Goal: Information Seeking & Learning: Learn about a topic

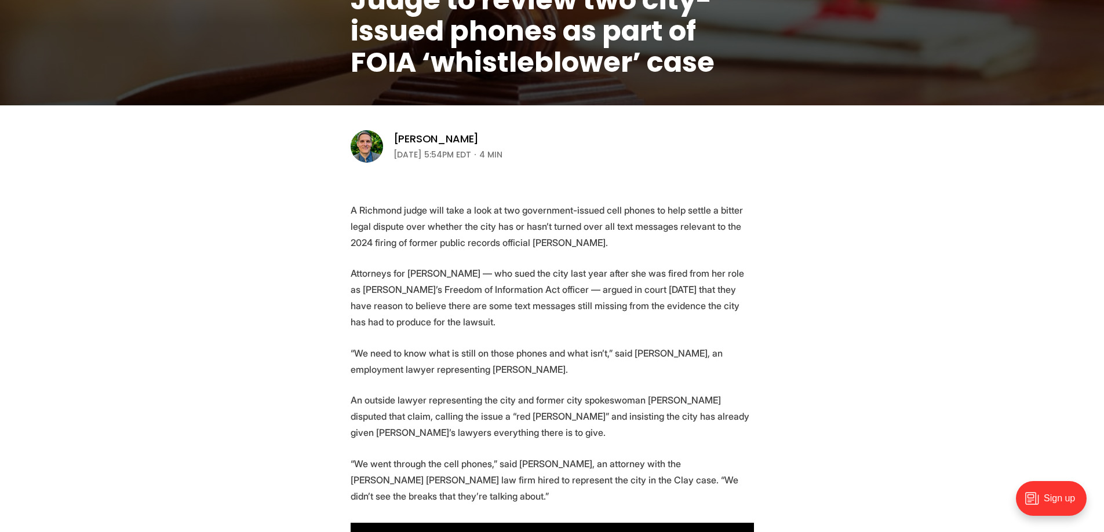
scroll to position [348, 0]
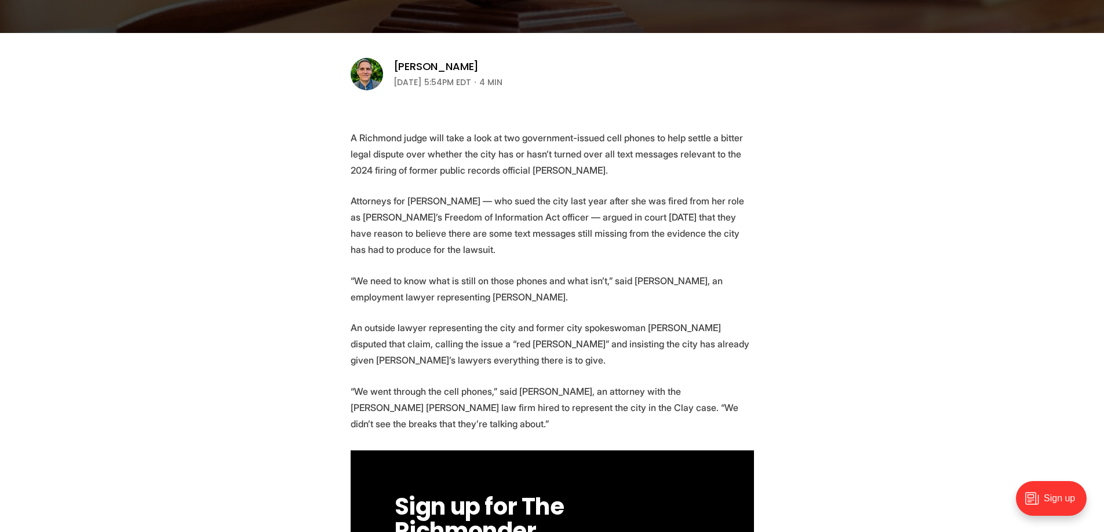
drag, startPoint x: 348, startPoint y: 339, endPoint x: 306, endPoint y: 331, distance: 42.5
drag, startPoint x: 320, startPoint y: 345, endPoint x: 265, endPoint y: 407, distance: 82.9
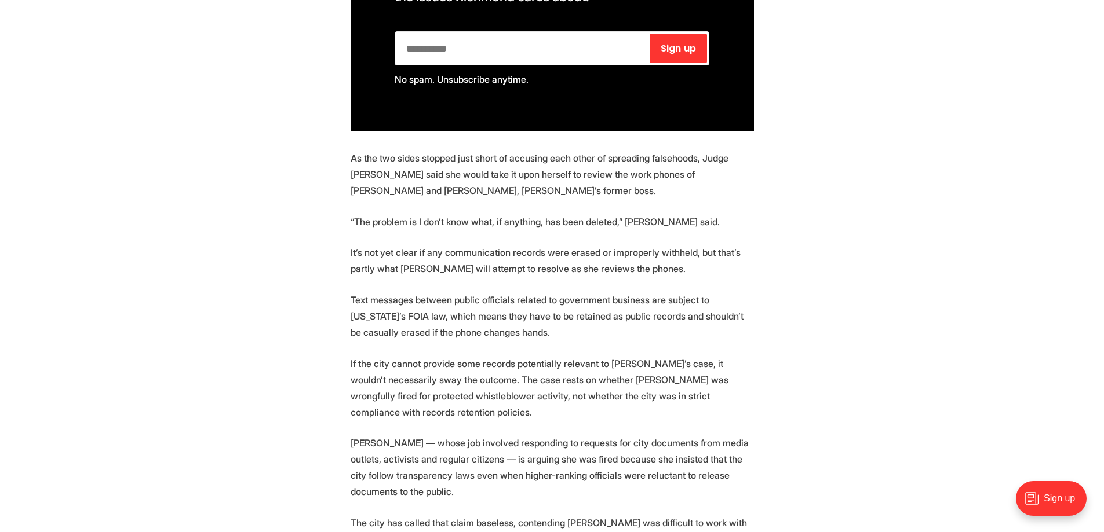
scroll to position [927, 0]
